Goal: Information Seeking & Learning: Learn about a topic

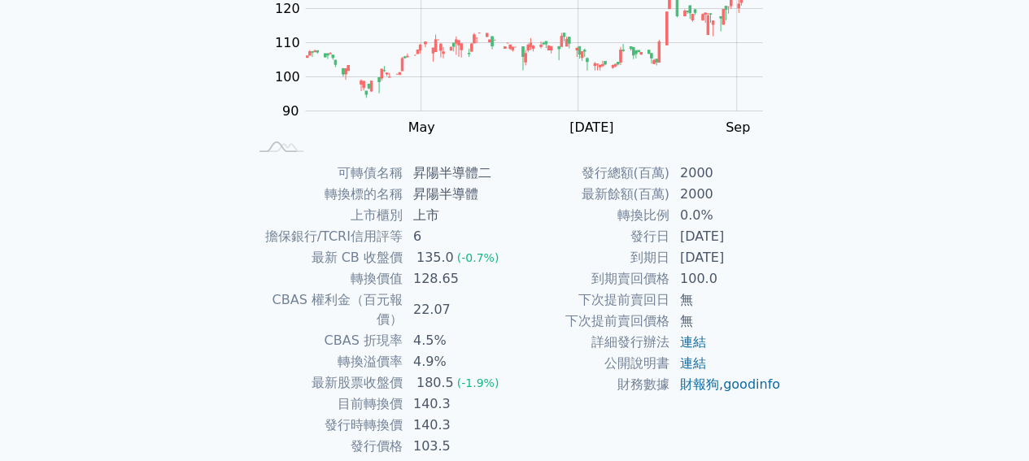
click at [193, 167] on div "可轉債列表 財務數據 可轉債列表 財務數據 登入／註冊 登入／註冊 可轉債列表 › 80282 昇陽半導體二 80282 昇陽半導體二 可轉債詳細資訊 Zoo…" at bounding box center [514, 142] width 1029 height 772
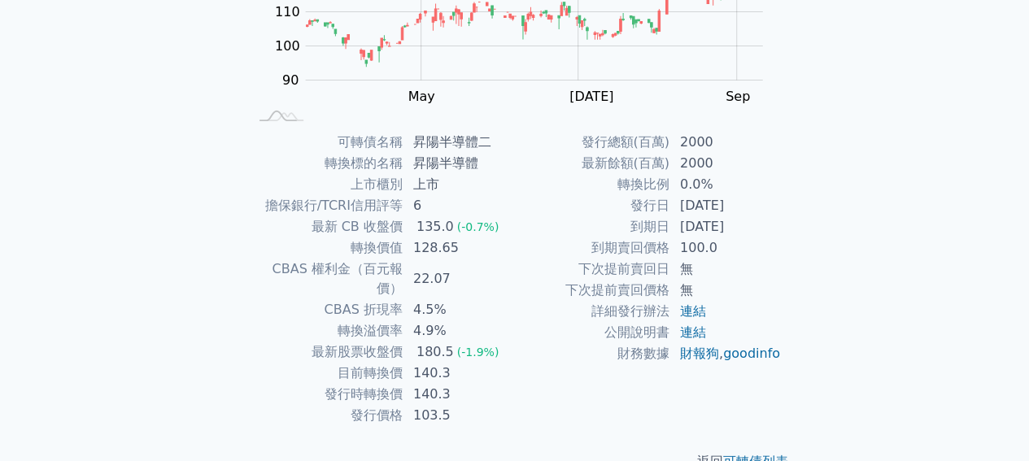
scroll to position [291, 0]
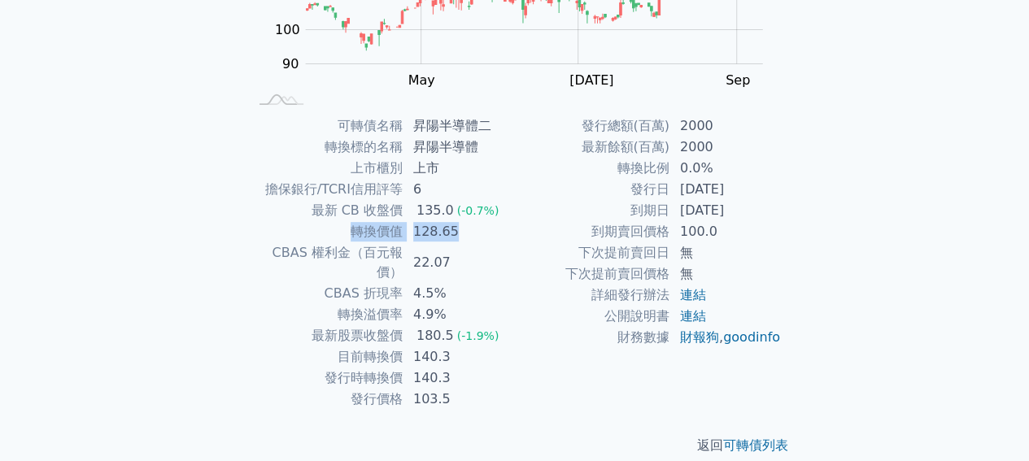
drag, startPoint x: 463, startPoint y: 228, endPoint x: 343, endPoint y: 225, distance: 120.4
click at [343, 225] on tr "轉換價值 128.65" at bounding box center [381, 231] width 267 height 21
click at [333, 226] on td "轉換價值" at bounding box center [325, 231] width 155 height 21
drag, startPoint x: 324, startPoint y: 225, endPoint x: 465, endPoint y: 229, distance: 141.5
click at [465, 229] on tr "轉換價值 128.65" at bounding box center [381, 231] width 267 height 21
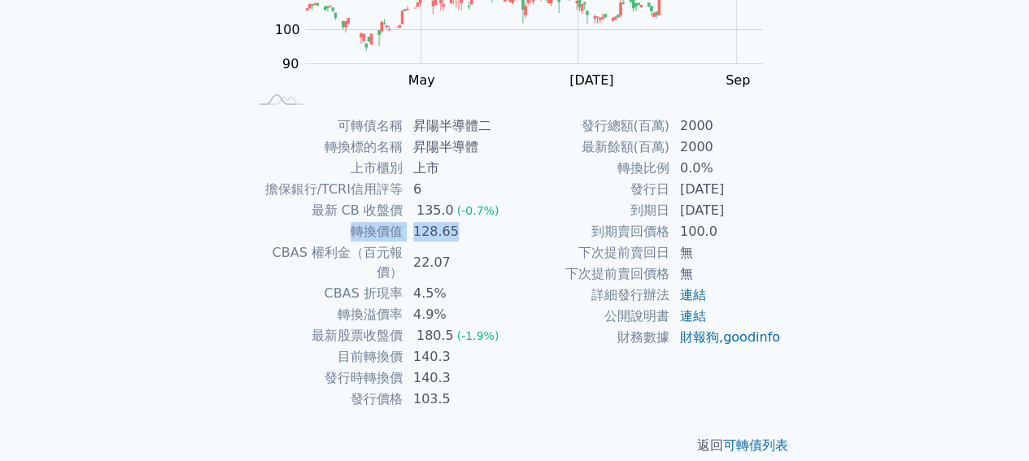
click at [465, 229] on td "128.65" at bounding box center [458, 231] width 111 height 21
drag, startPoint x: 475, startPoint y: 227, endPoint x: 346, endPoint y: 223, distance: 129.3
click at [346, 223] on tr "轉換價值 128.65" at bounding box center [381, 231] width 267 height 21
click at [346, 223] on td "轉換價值" at bounding box center [325, 231] width 155 height 21
click at [446, 235] on td "128.65" at bounding box center [458, 231] width 111 height 21
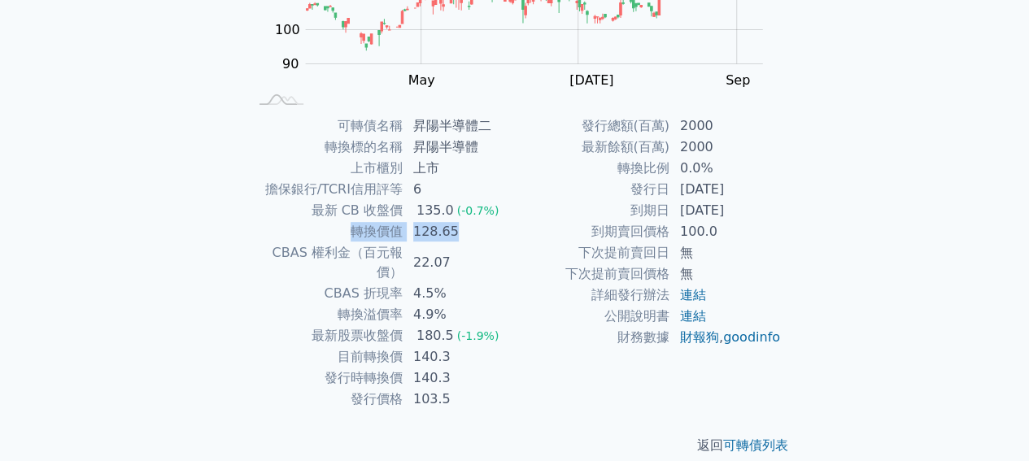
drag, startPoint x: 483, startPoint y: 236, endPoint x: 351, endPoint y: 230, distance: 131.8
click at [351, 230] on tr "轉換價值 128.65" at bounding box center [381, 231] width 267 height 21
click at [351, 230] on td "轉換價值" at bounding box center [325, 231] width 155 height 21
